Goal: Information Seeking & Learning: Learn about a topic

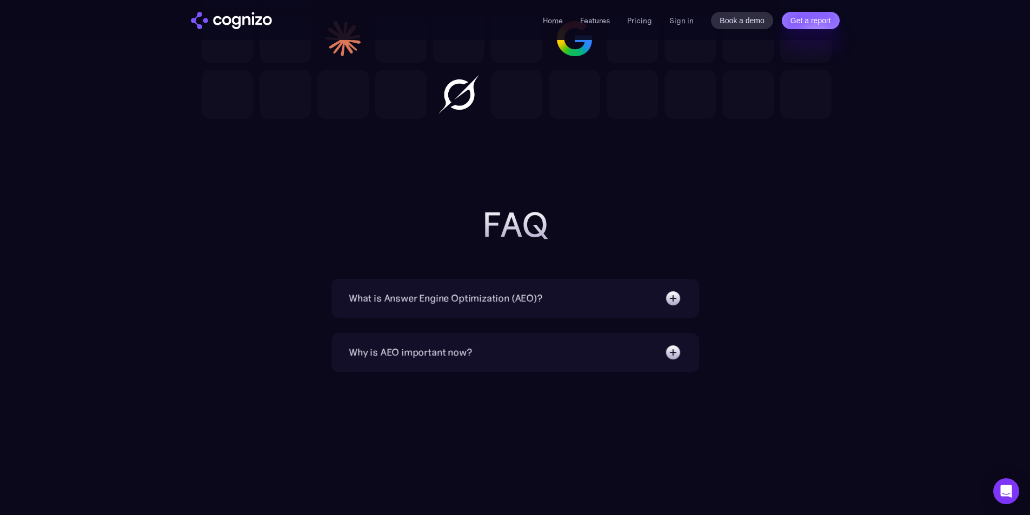
scroll to position [3675, 0]
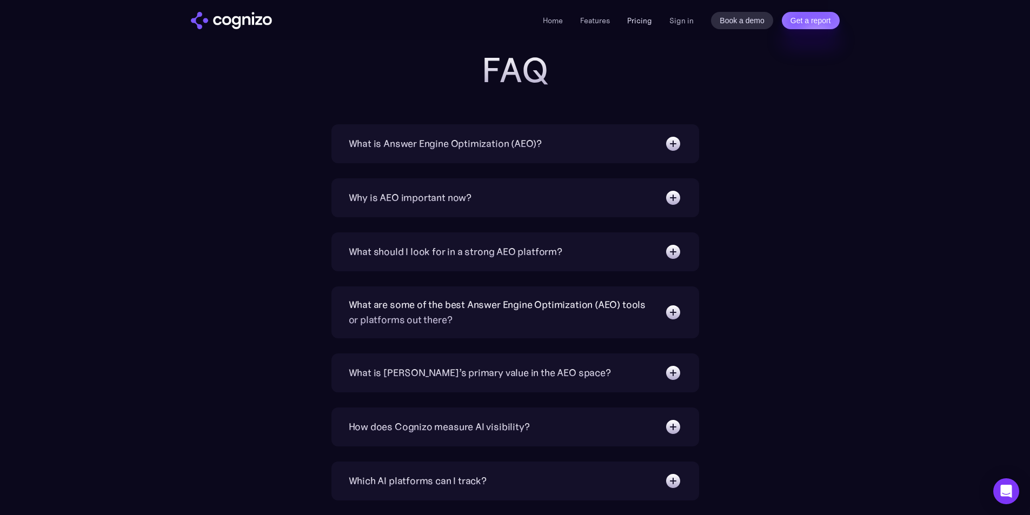
click at [633, 22] on link "Pricing" at bounding box center [639, 21] width 25 height 10
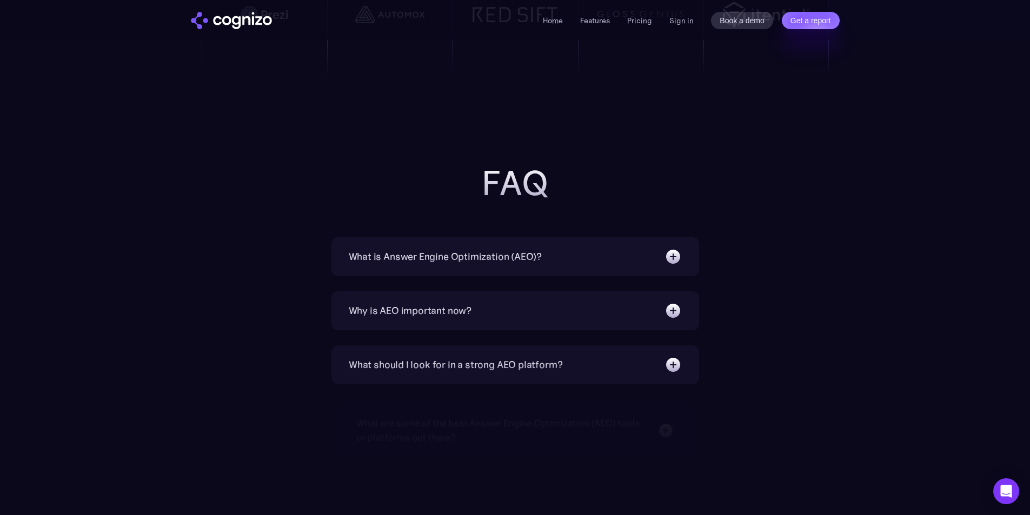
scroll to position [2702, 0]
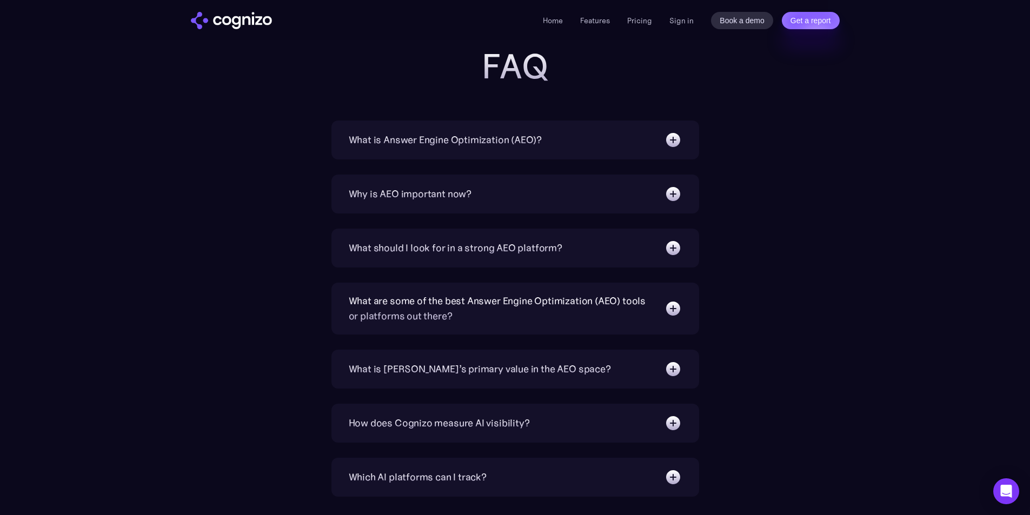
click at [672, 137] on img at bounding box center [672, 139] width 17 height 17
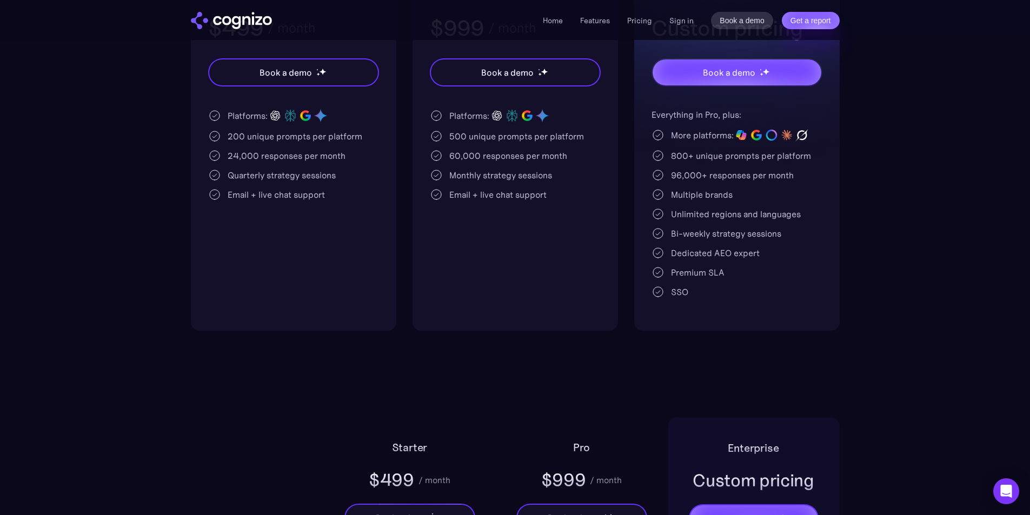
scroll to position [324, 0]
click at [601, 19] on link "Features" at bounding box center [595, 21] width 30 height 10
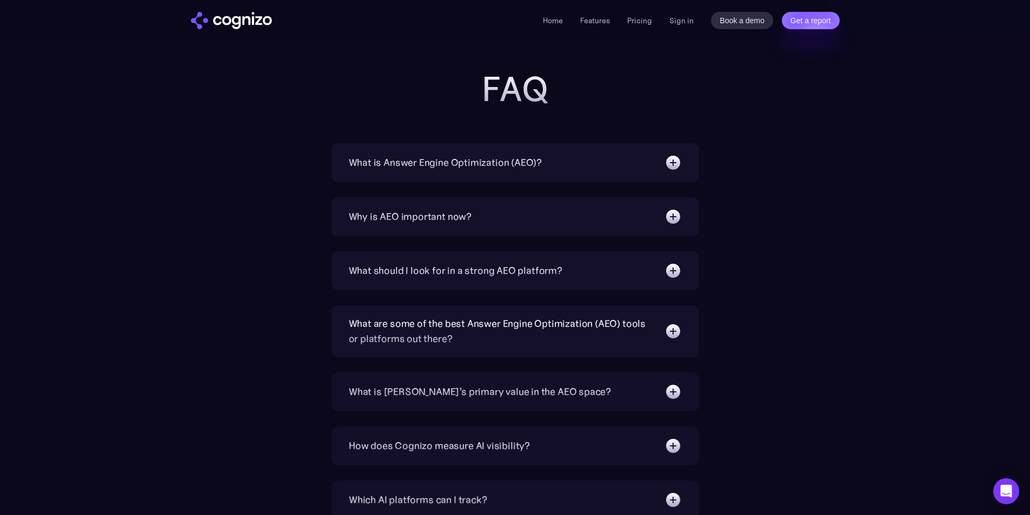
scroll to position [3818, 0]
